Goal: Check status: Check status

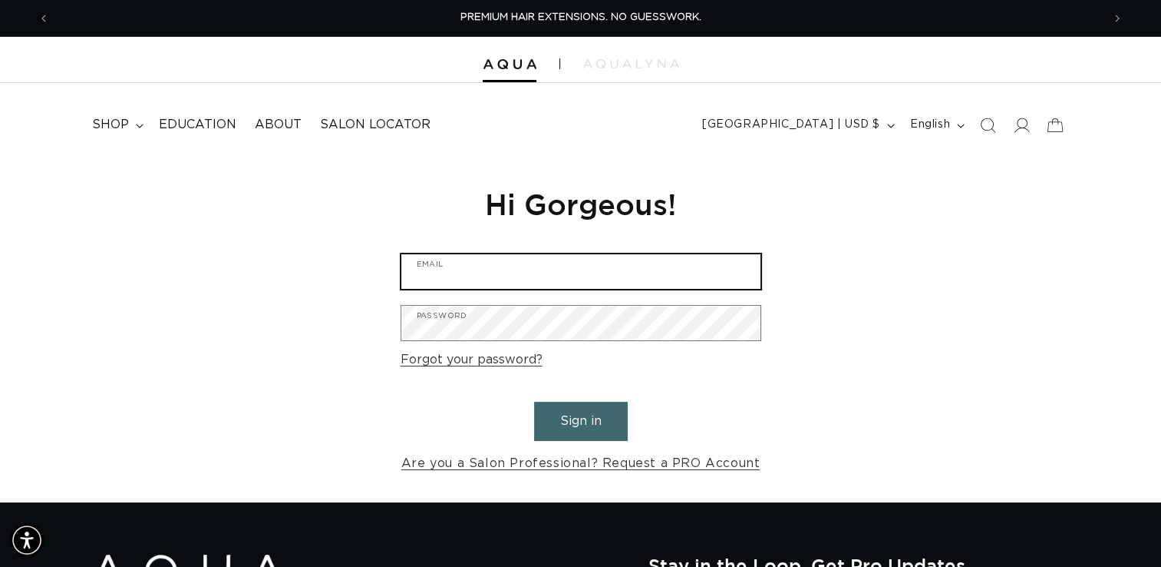
type input "greg.bullard@bishops.co"
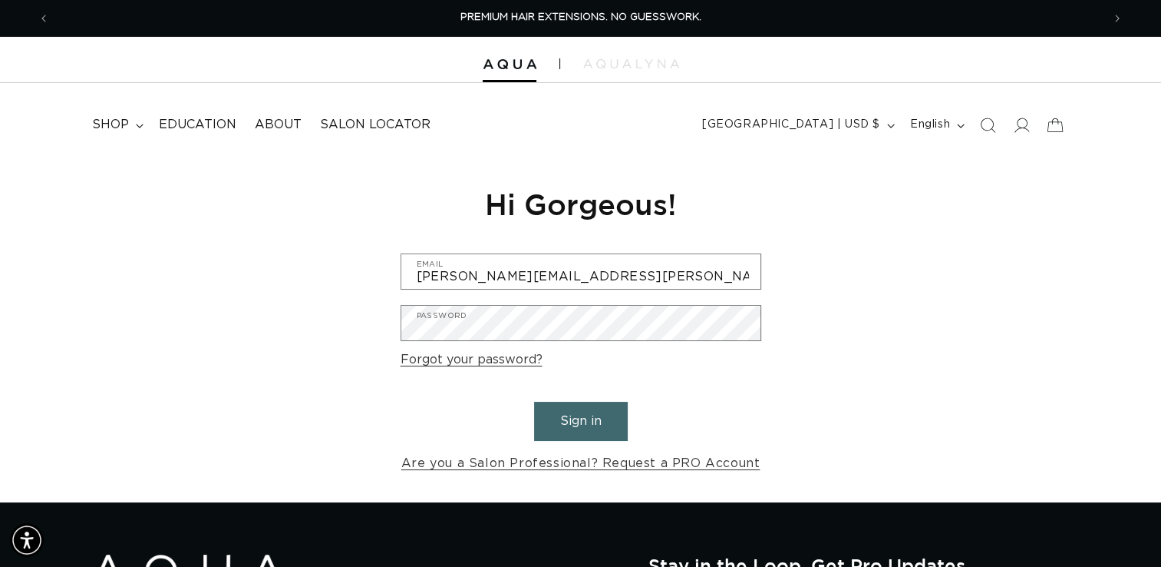
click at [570, 422] on button "Sign in" at bounding box center [581, 420] width 94 height 39
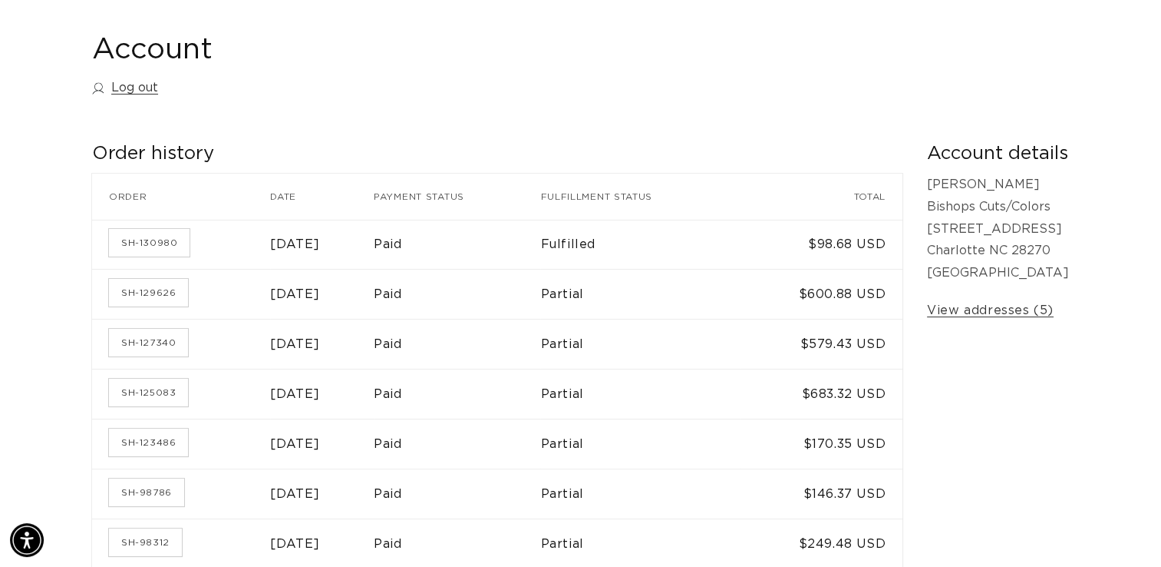
scroll to position [0, 1052]
click at [153, 241] on link "SH-130980" at bounding box center [149, 243] width 81 height 28
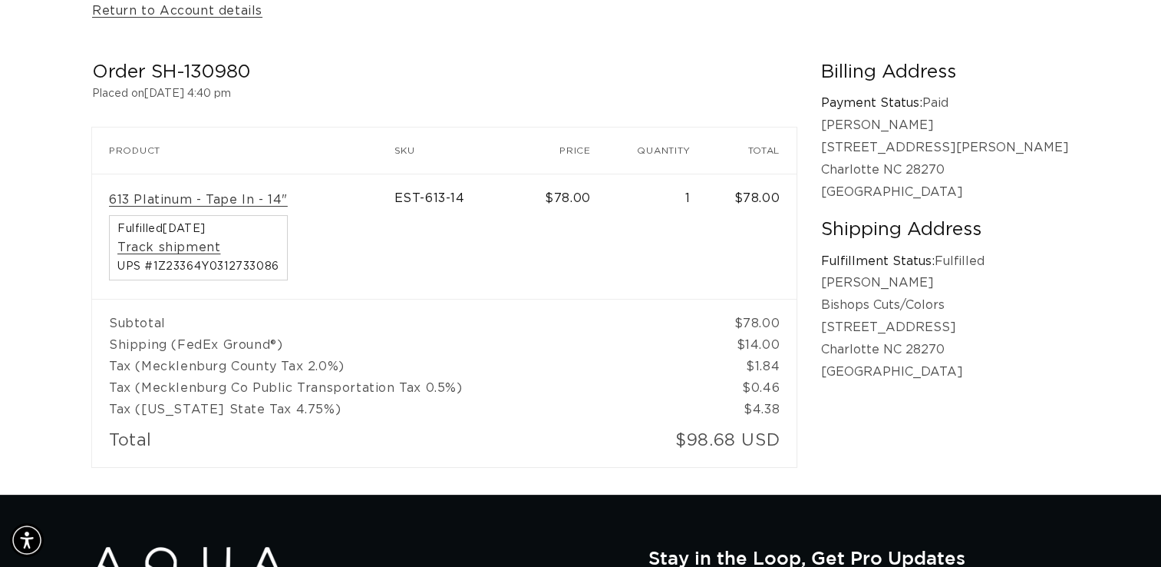
scroll to position [0, 2104]
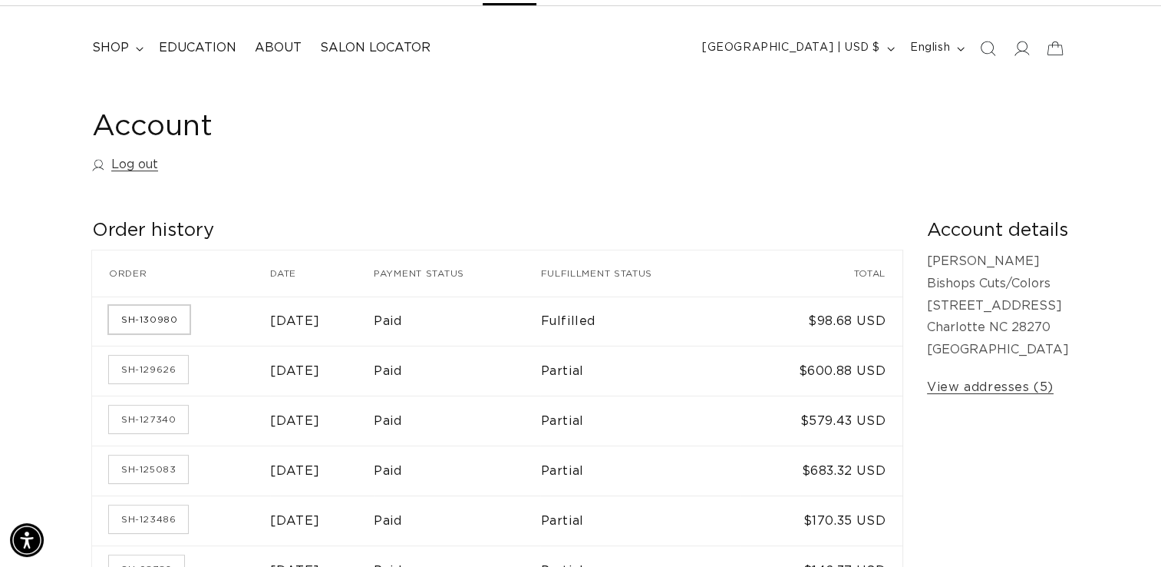
click at [154, 315] on link "SH-130980" at bounding box center [149, 320] width 81 height 28
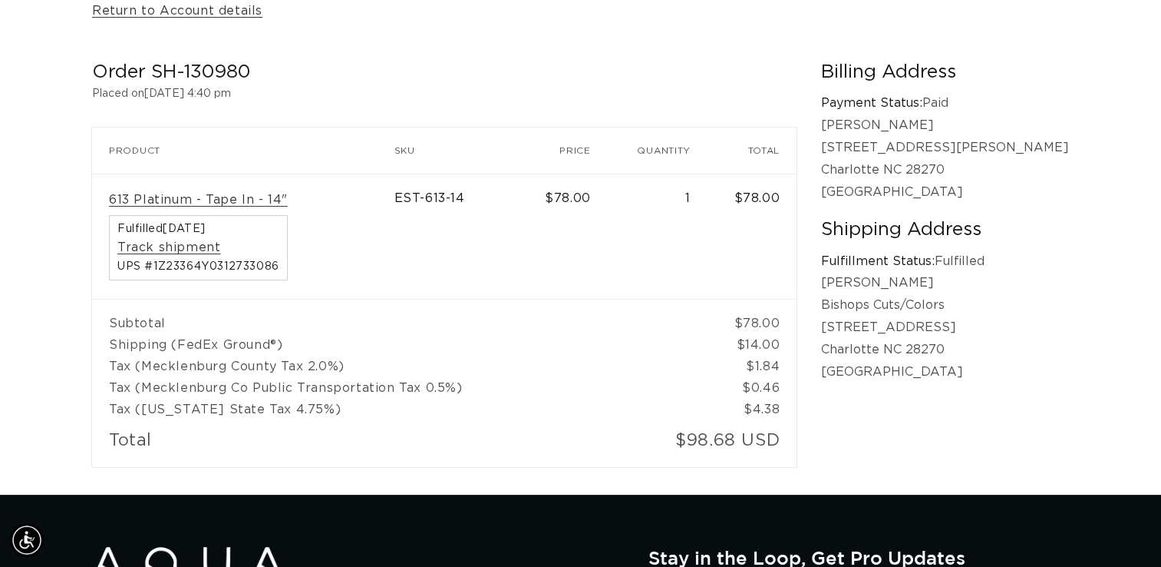
scroll to position [0, 2104]
